Goal: Find specific page/section: Find specific page/section

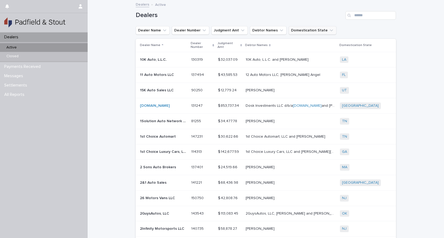
click at [313, 29] on button "Domestication State" at bounding box center [313, 30] width 48 height 9
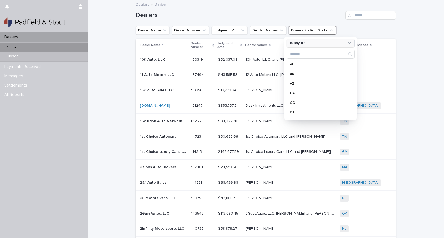
type input "*"
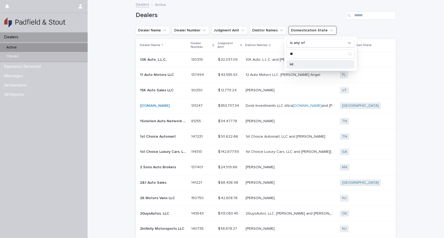
type input "**"
click at [289, 67] on div "HI" at bounding box center [321, 64] width 68 height 9
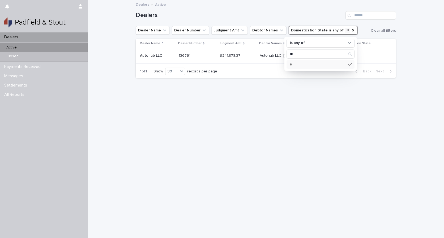
click at [243, 80] on div "Dealers Dealer Name Dealer Number Judgment Amt Debtor Names Domestication State…" at bounding box center [266, 42] width 260 height 82
click at [148, 53] on p "Autohub LLC" at bounding box center [151, 55] width 23 height 6
